Goal: Task Accomplishment & Management: Manage account settings

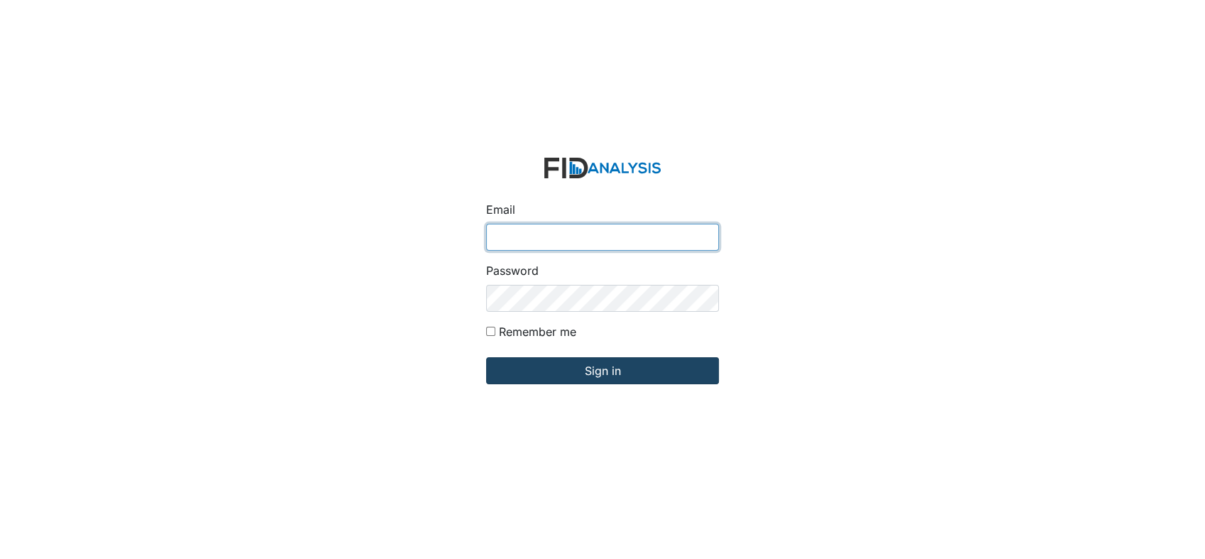
type input "[EMAIL_ADDRESS][DOMAIN_NAME]"
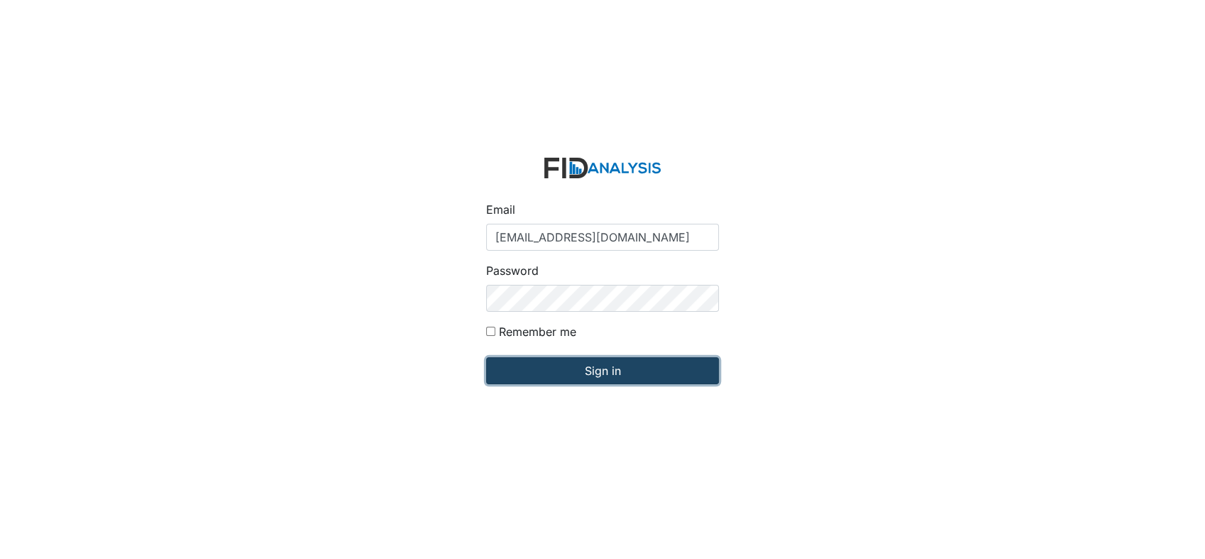
click at [567, 371] on input "Sign in" at bounding box center [602, 370] width 233 height 27
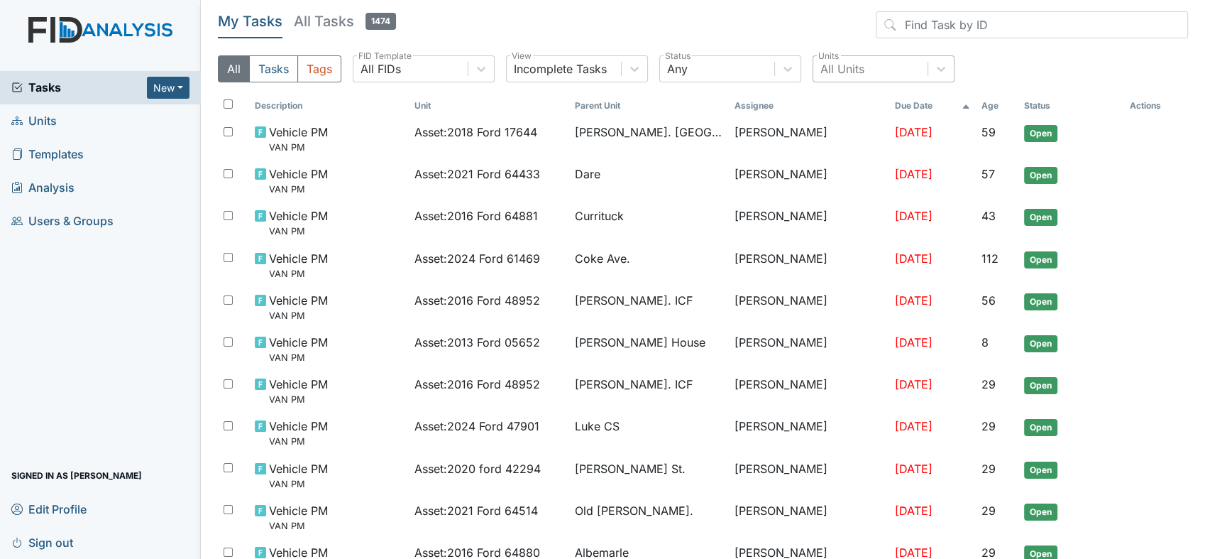
click at [877, 70] on div "All Units" at bounding box center [870, 69] width 114 height 26
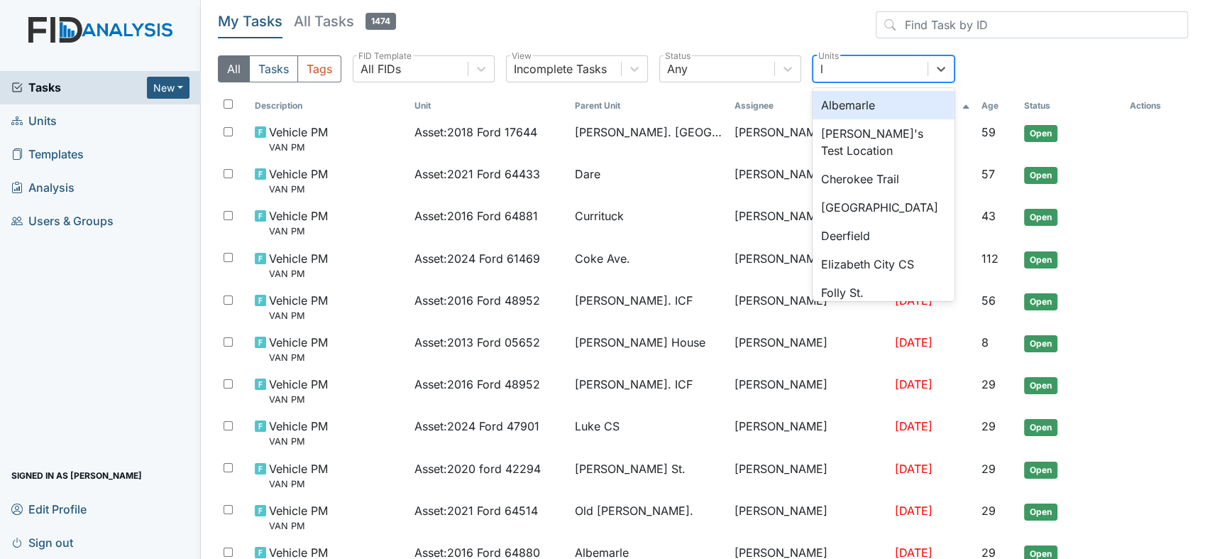
type input "lu"
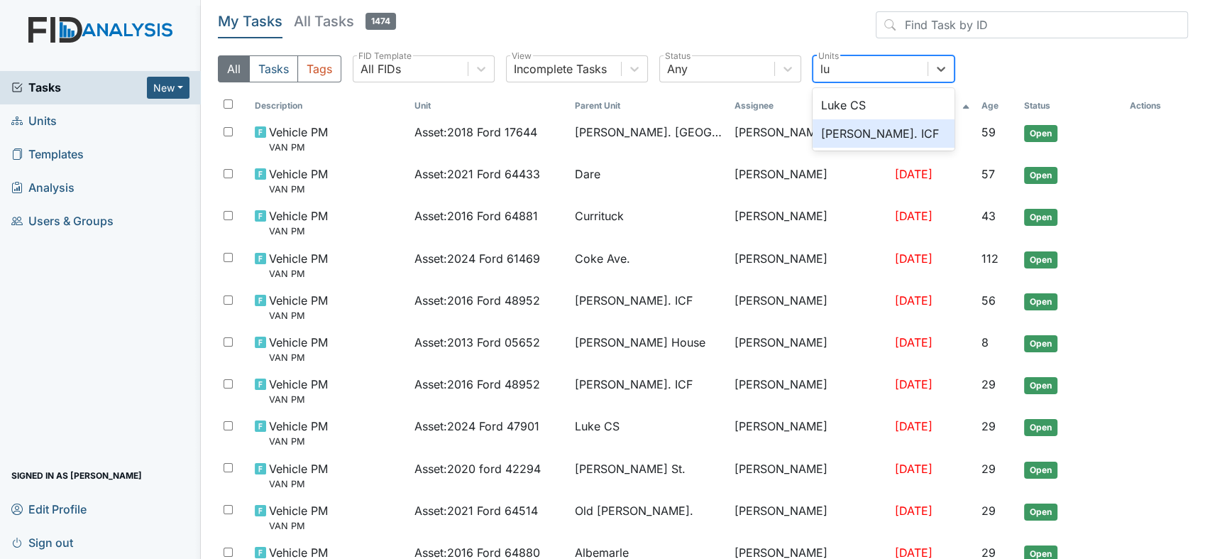
click at [853, 133] on div "[PERSON_NAME]. ICF" at bounding box center [884, 133] width 142 height 28
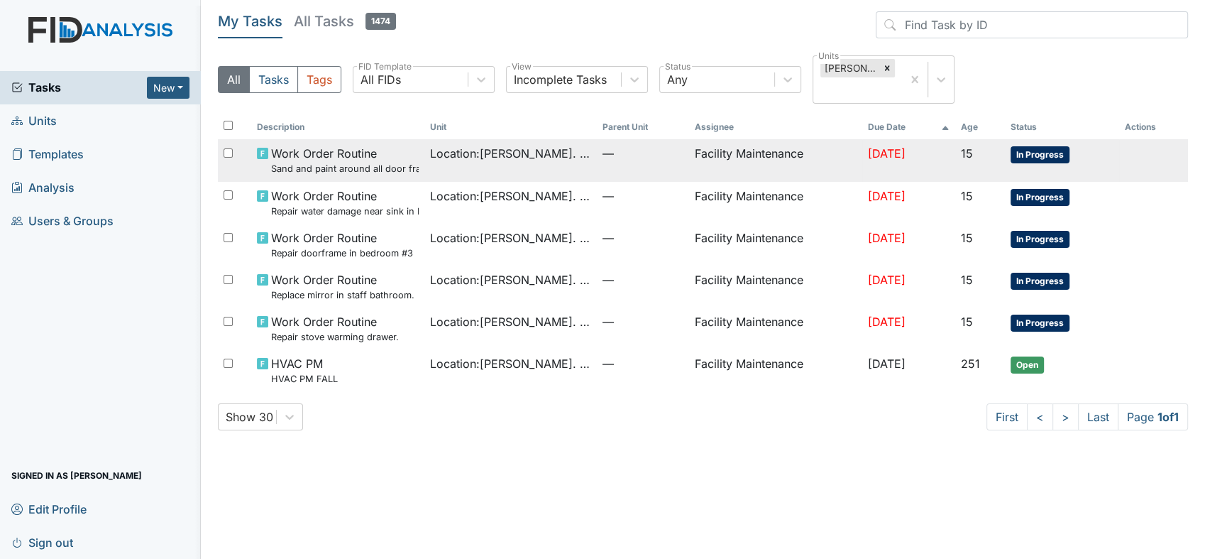
click at [711, 145] on td "Facility Maintenance" at bounding box center [775, 160] width 173 height 42
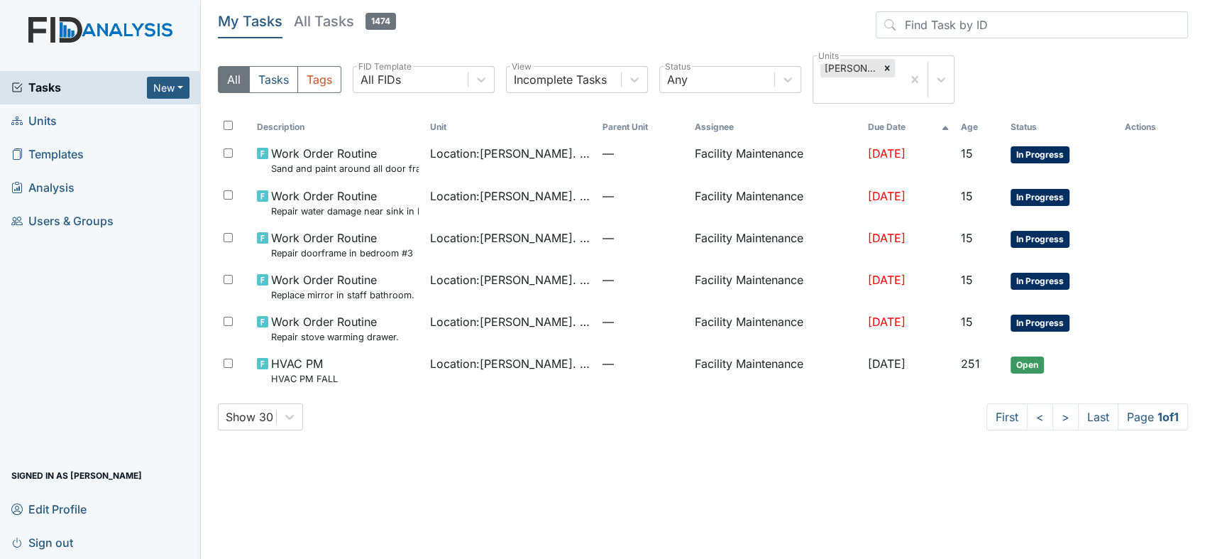
drag, startPoint x: 320, startPoint y: 189, endPoint x: 338, endPoint y: 112, distance: 78.7
click at [338, 112] on div "All Tasks Tags All FIDs FID Template Incomplete Tasks View Any Status Luke St. …" at bounding box center [703, 85] width 970 height 60
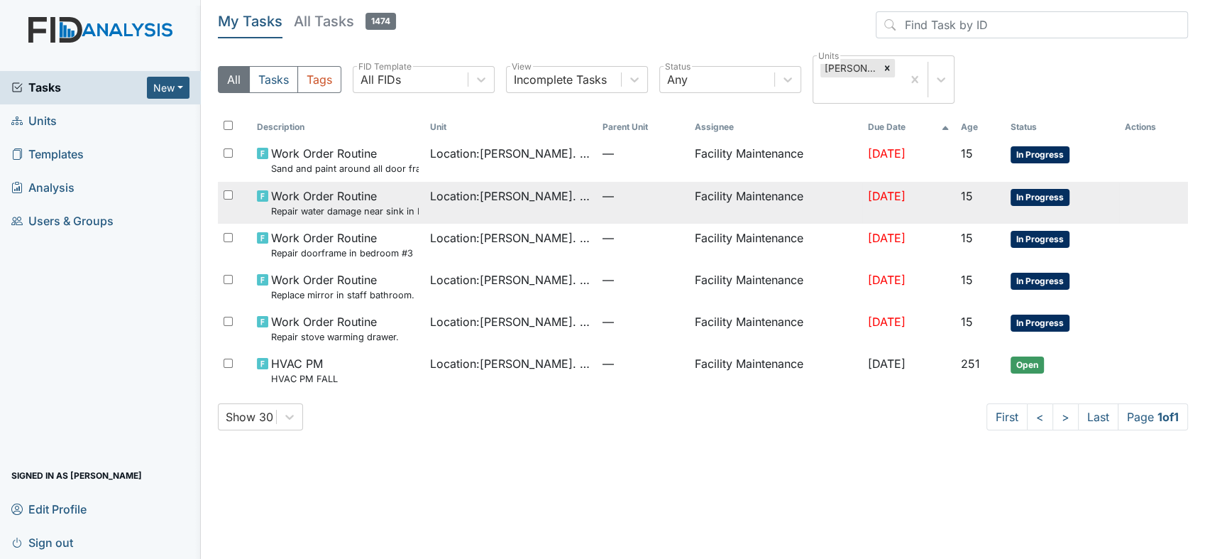
click at [328, 192] on span "Work Order Routine Repair water damage near sink in HC bathroom." at bounding box center [345, 202] width 148 height 31
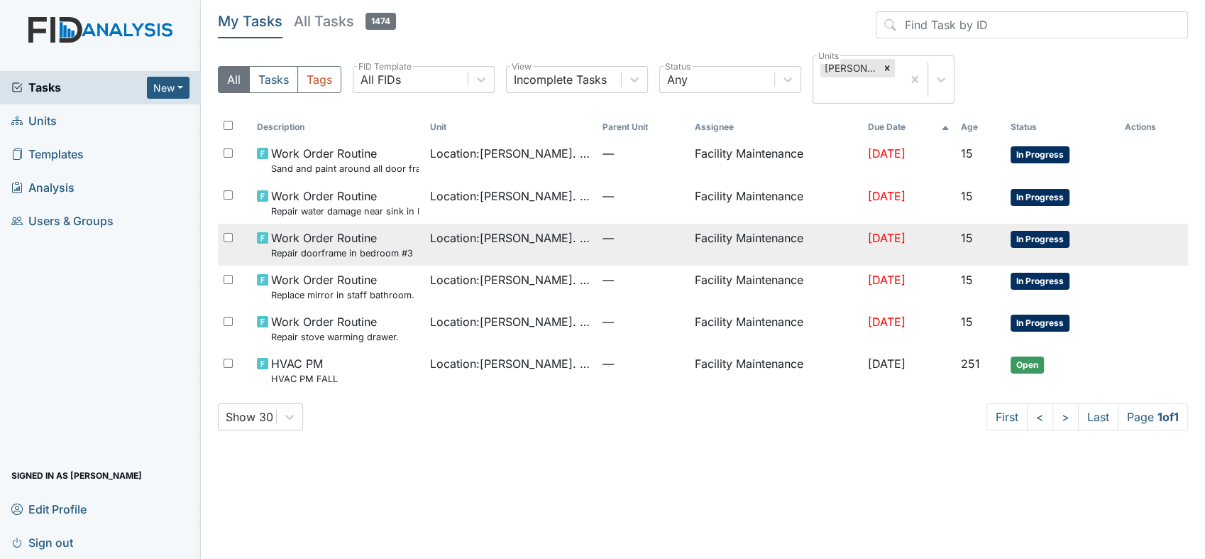
click at [275, 247] on small "Repair doorframe in bedroom #3" at bounding box center [342, 252] width 142 height 13
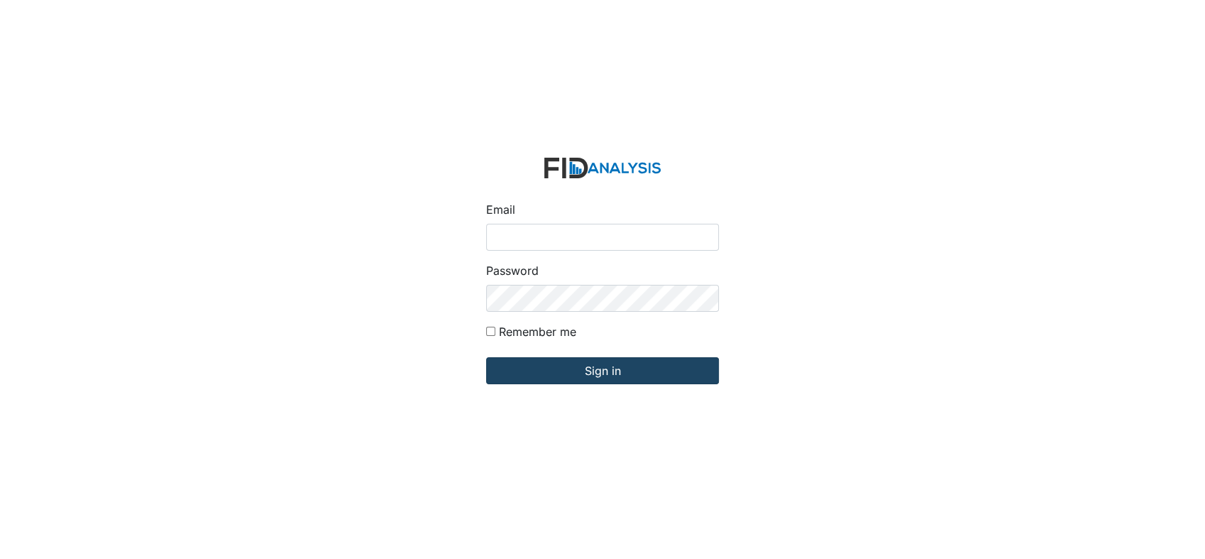
type input "[EMAIL_ADDRESS][DOMAIN_NAME]"
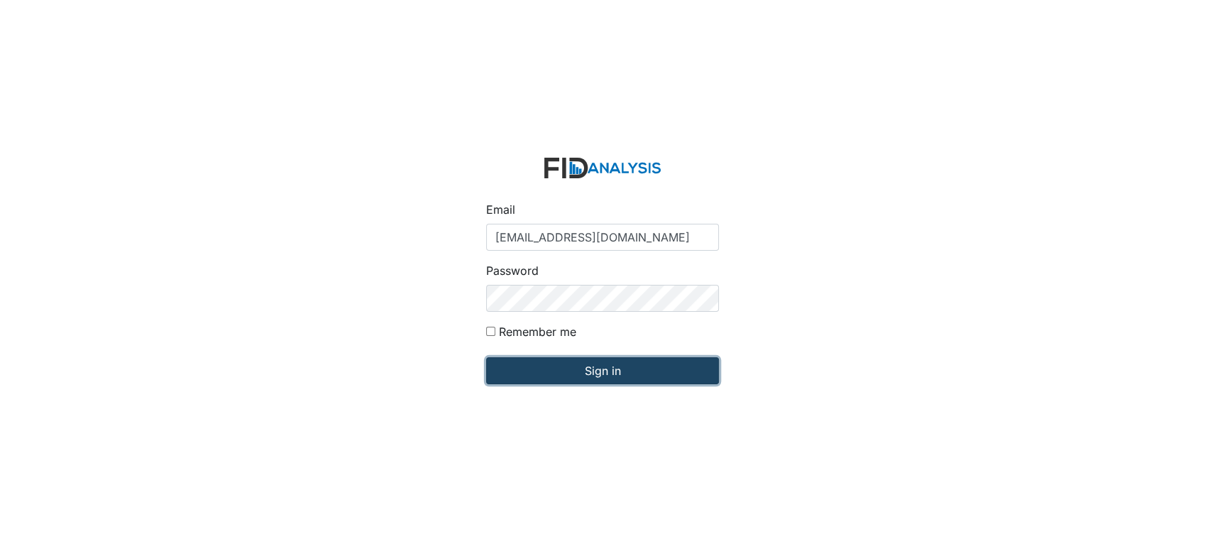
click at [592, 373] on input "Sign in" at bounding box center [602, 370] width 233 height 27
